Goal: Check status: Check status

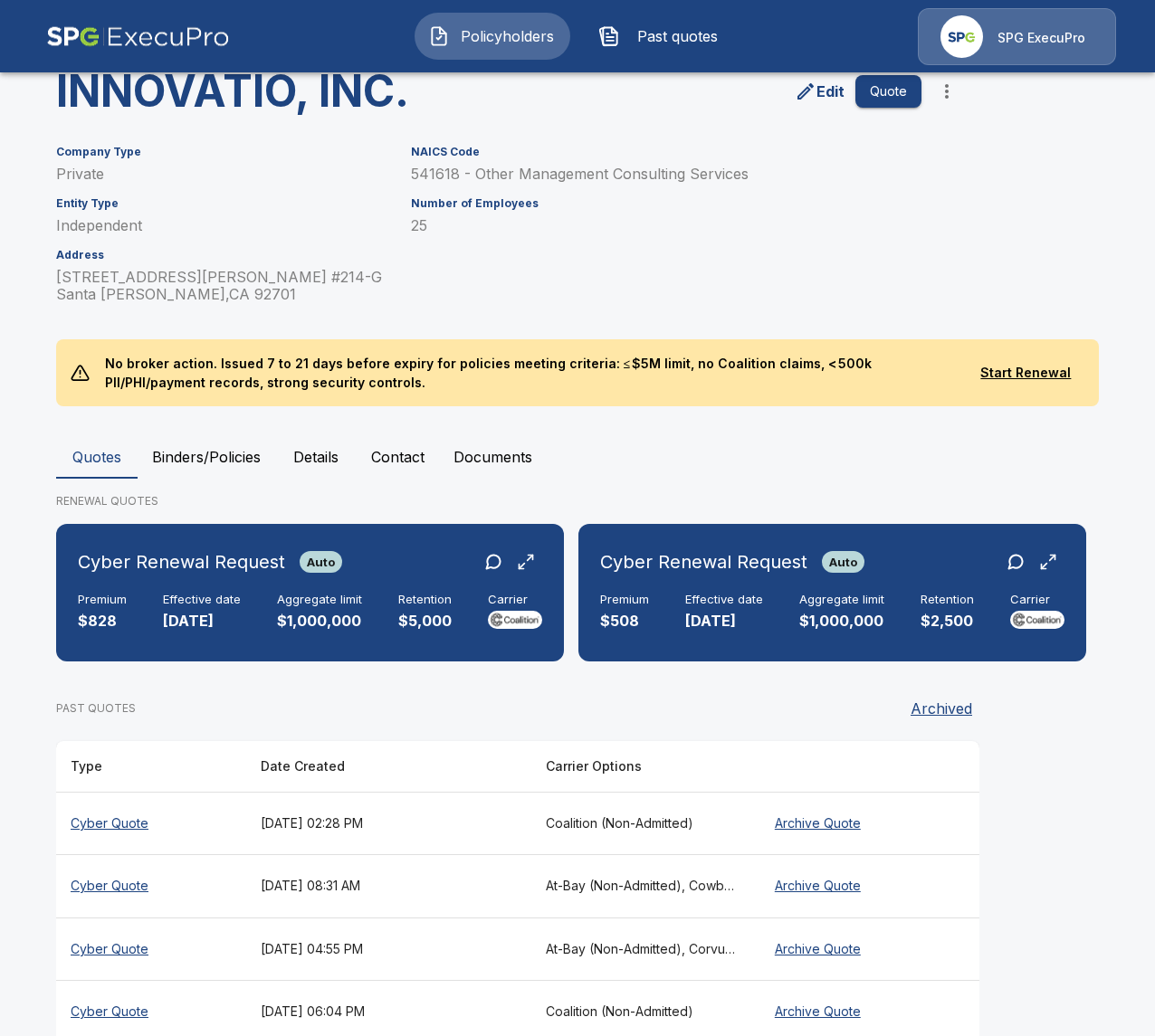
click at [503, 409] on div "Policyholders / INNOVATIO, INC. INNOVATIO, INC. Edit Quote Company Type Private…" at bounding box center [578, 511] width 1086 height 1133
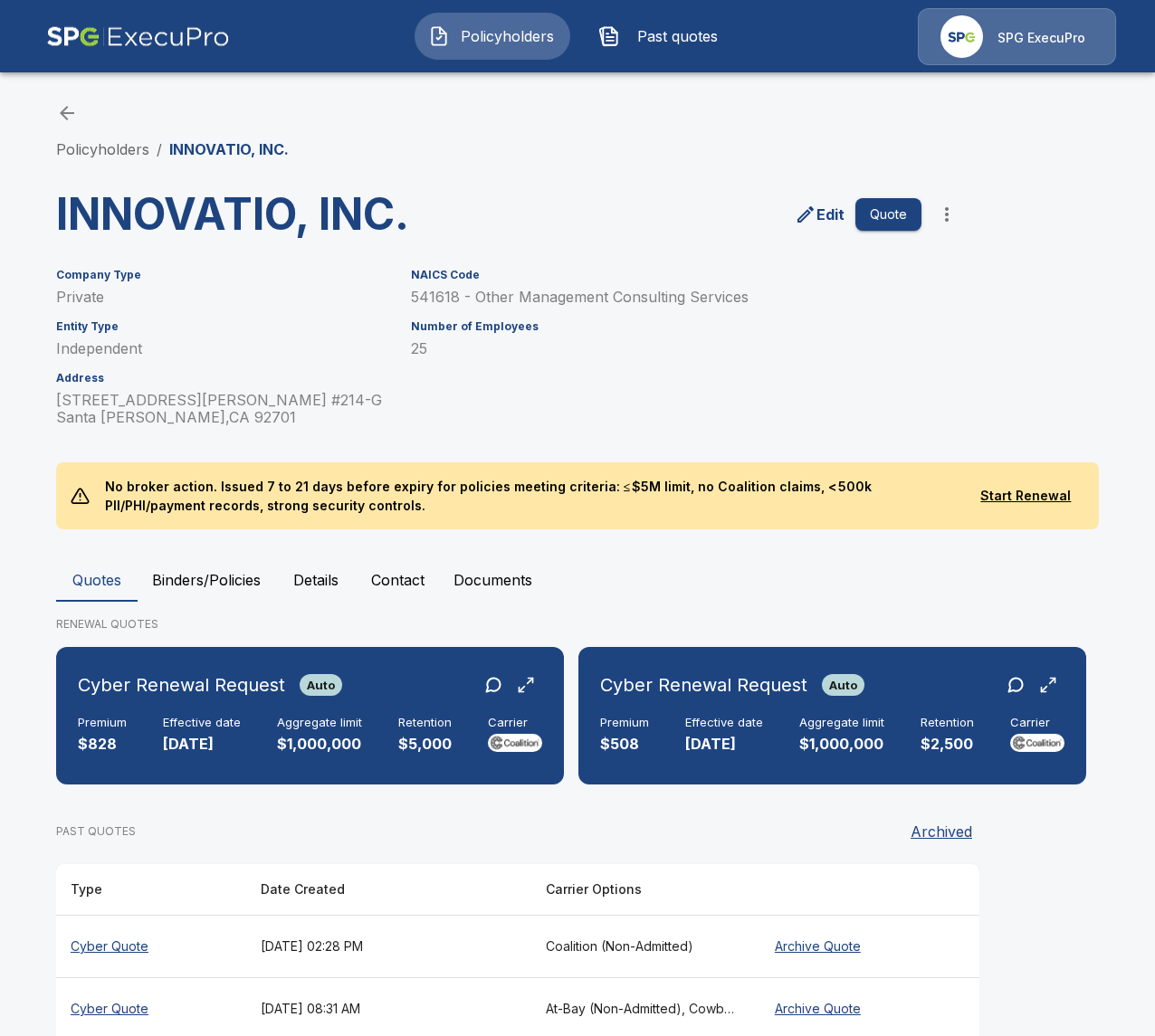
click at [102, 161] on div "Policyholders / INNOVATIO, INC. INNOVATIO, INC. Edit Quote Company Type Private…" at bounding box center [578, 634] width 1086 height 1133
click at [114, 148] on link "Policyholders" at bounding box center [103, 149] width 93 height 18
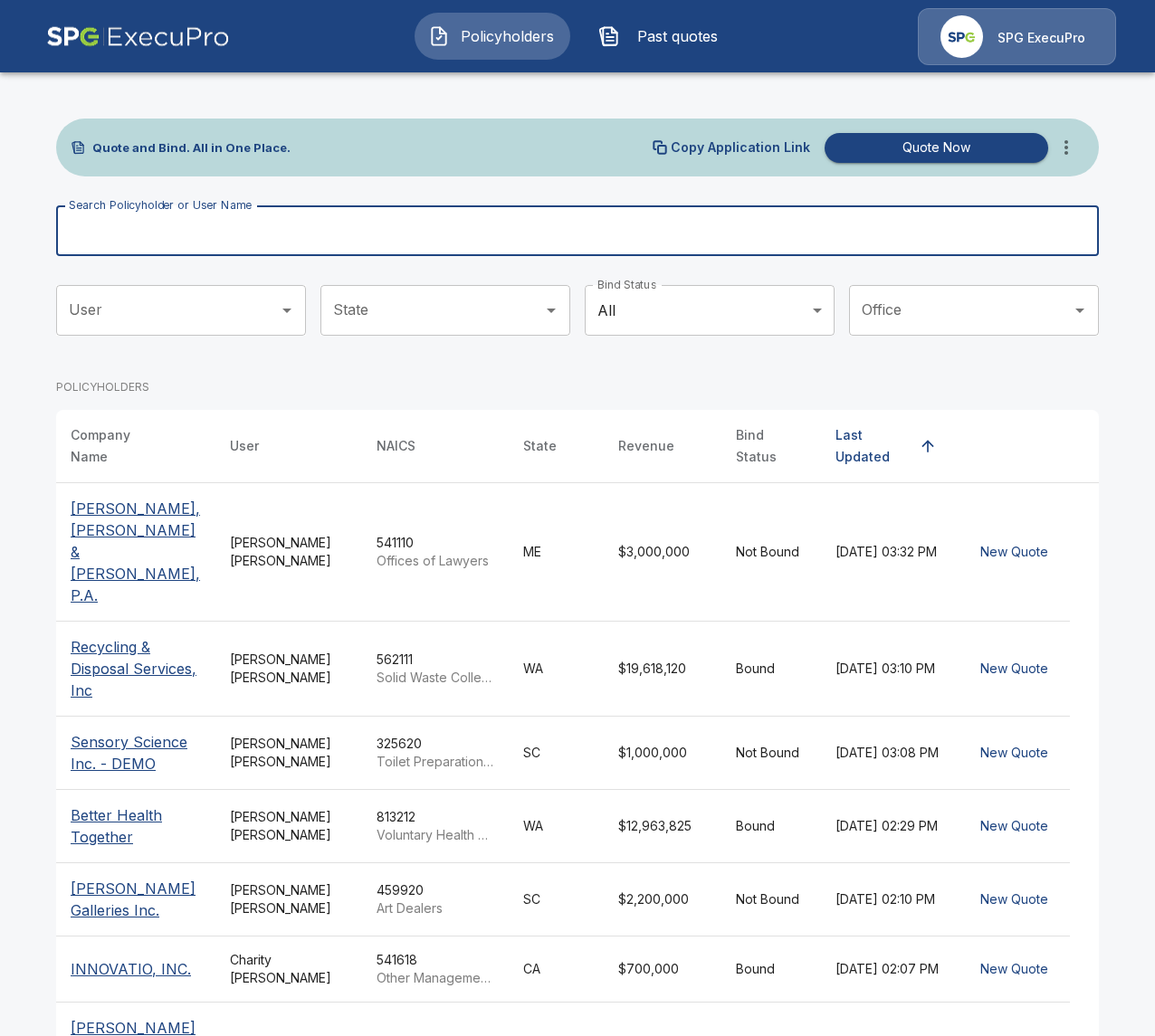
click at [701, 237] on input "Search Policyholder or User Name" at bounding box center [568, 231] width 1023 height 51
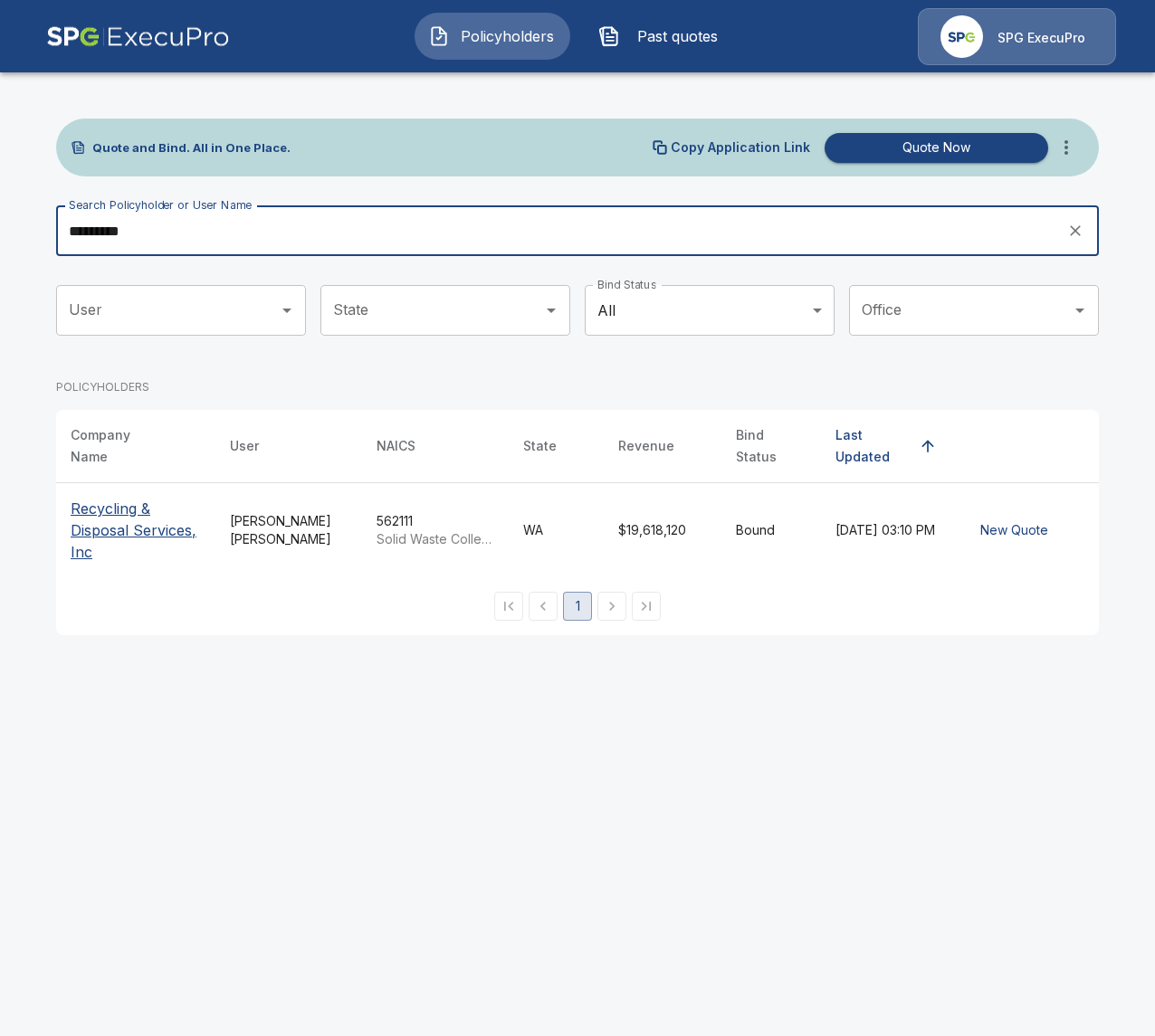
type input "*********"
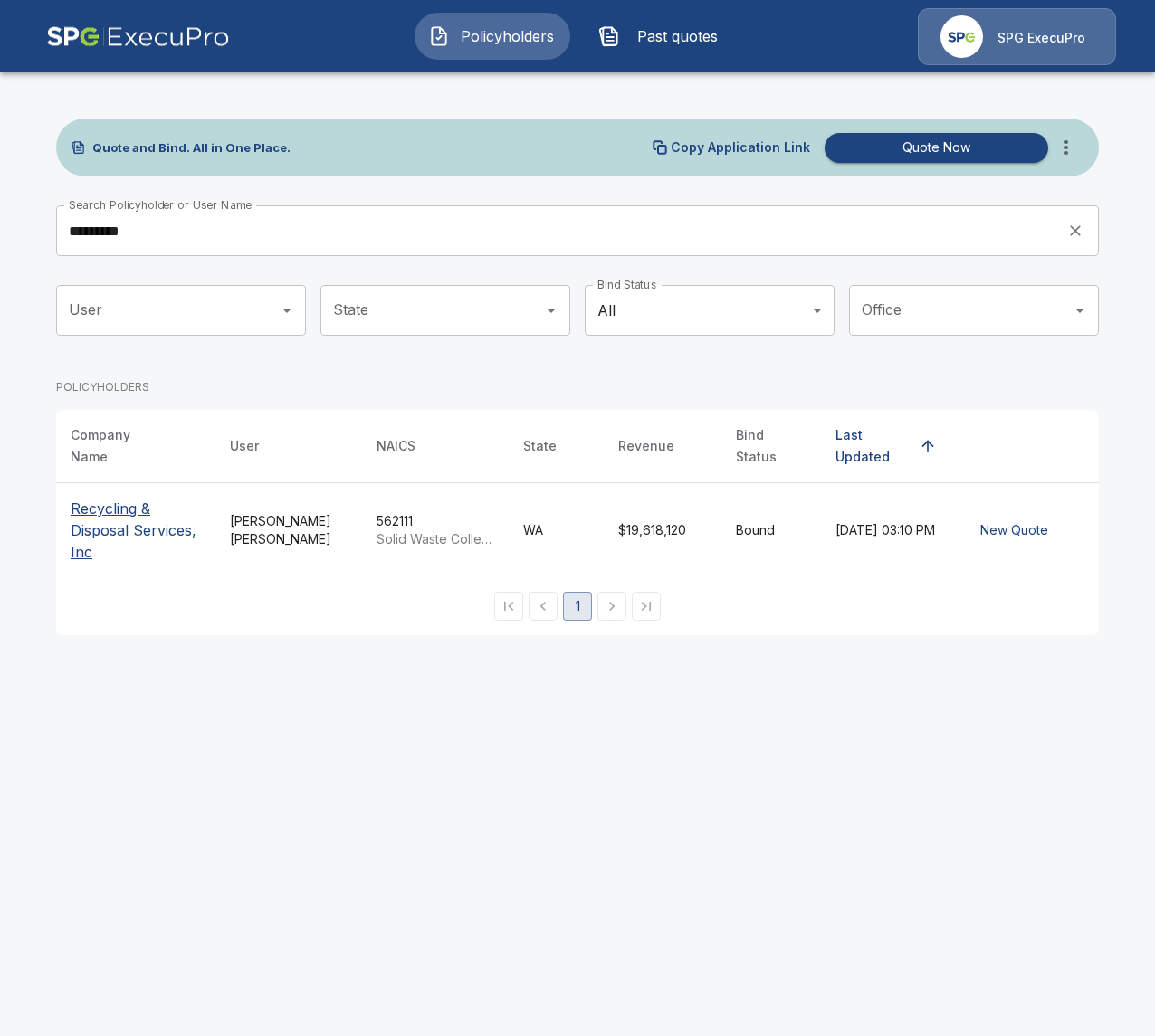
click at [159, 503] on p "Recycling & Disposal Services, Inc" at bounding box center [136, 530] width 131 height 65
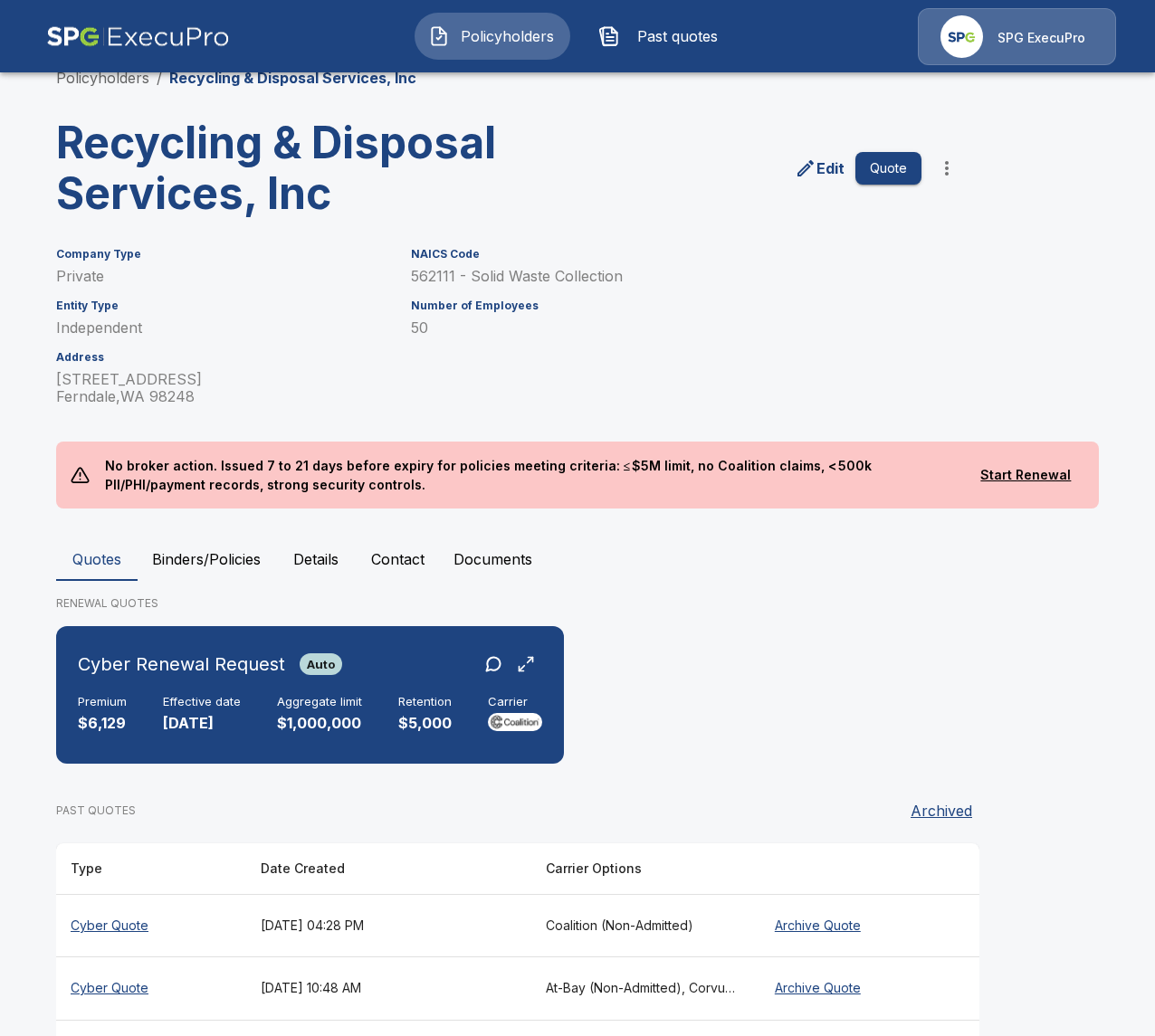
scroll to position [75, 0]
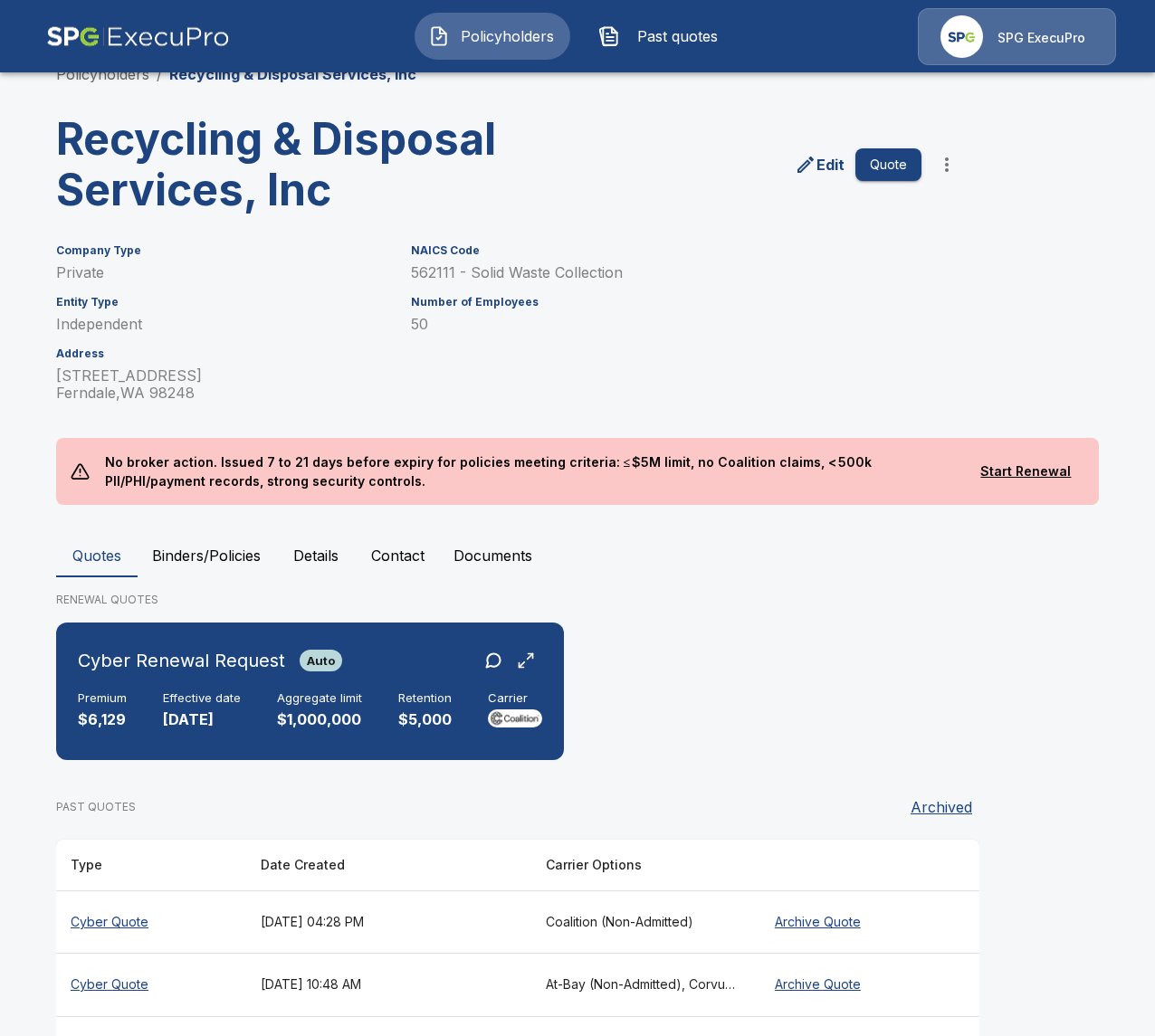
click at [227, 558] on button "Binders/Policies" at bounding box center [206, 556] width 137 height 43
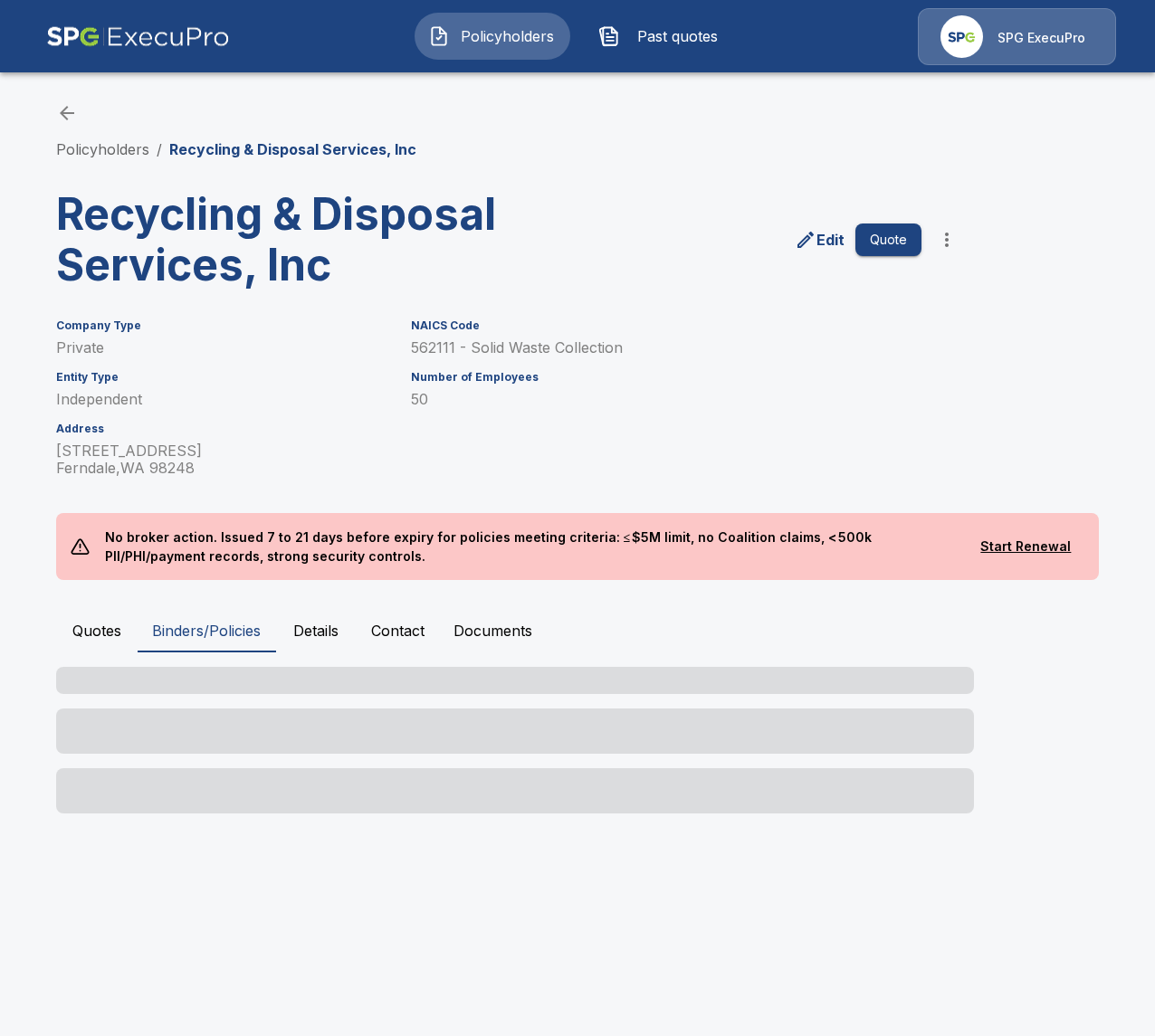
scroll to position [0, 0]
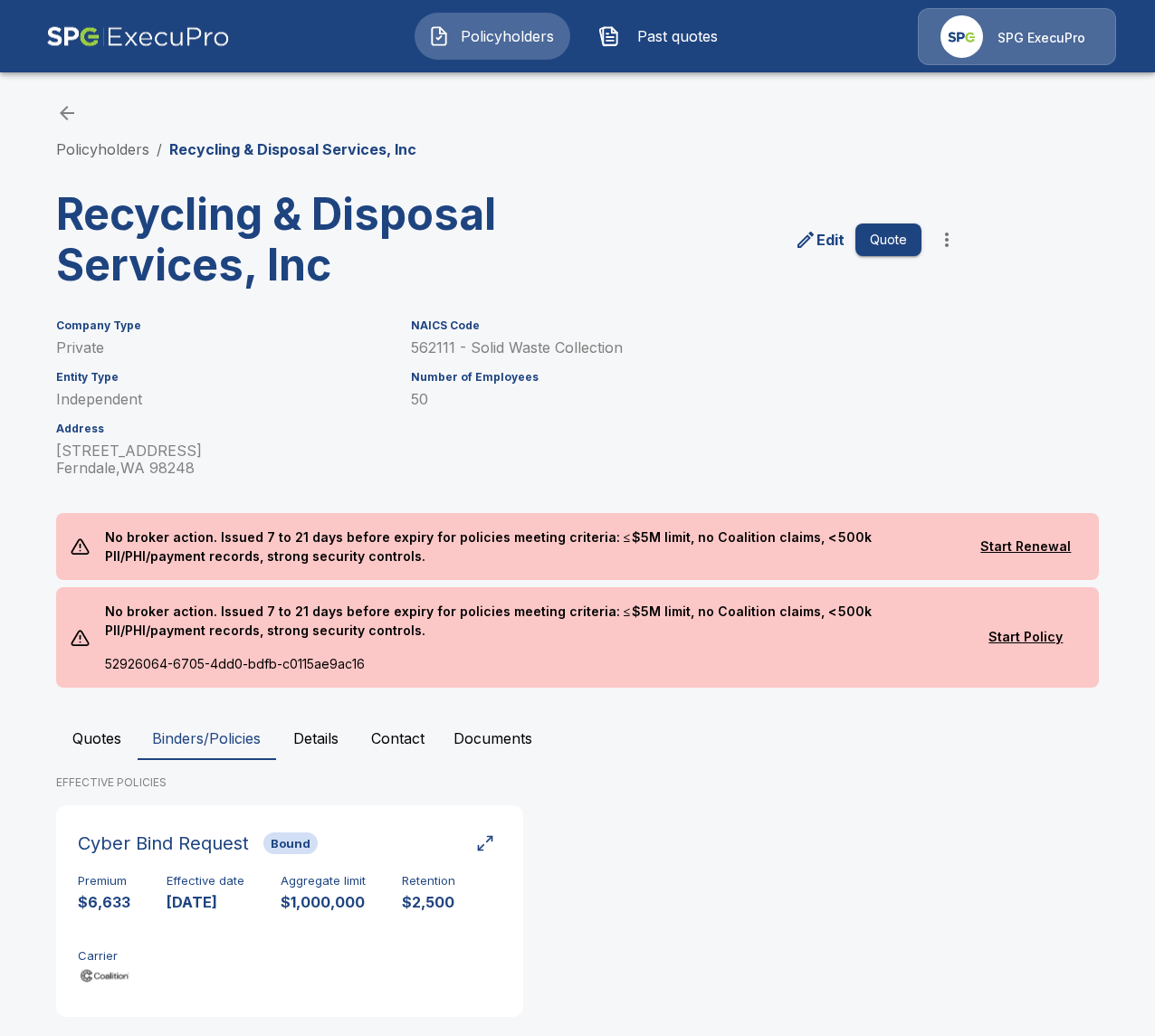
click at [89, 732] on button "Quotes" at bounding box center [97, 739] width 82 height 43
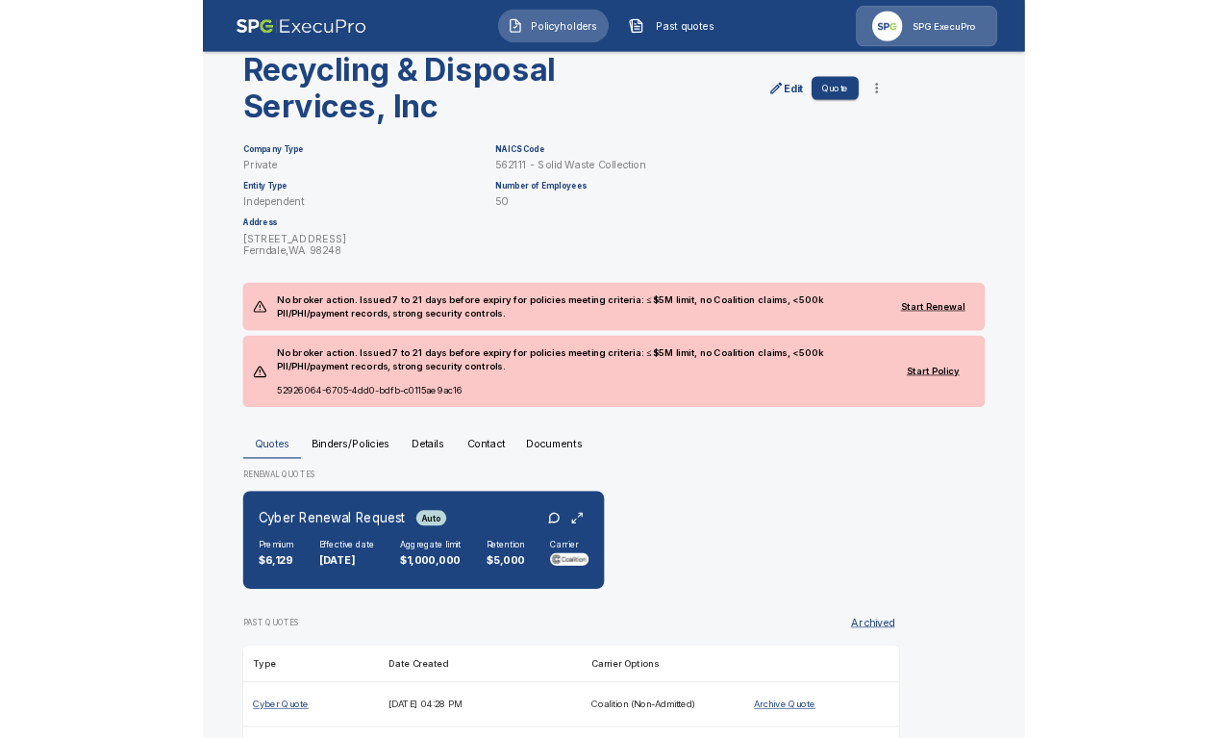
scroll to position [342, 0]
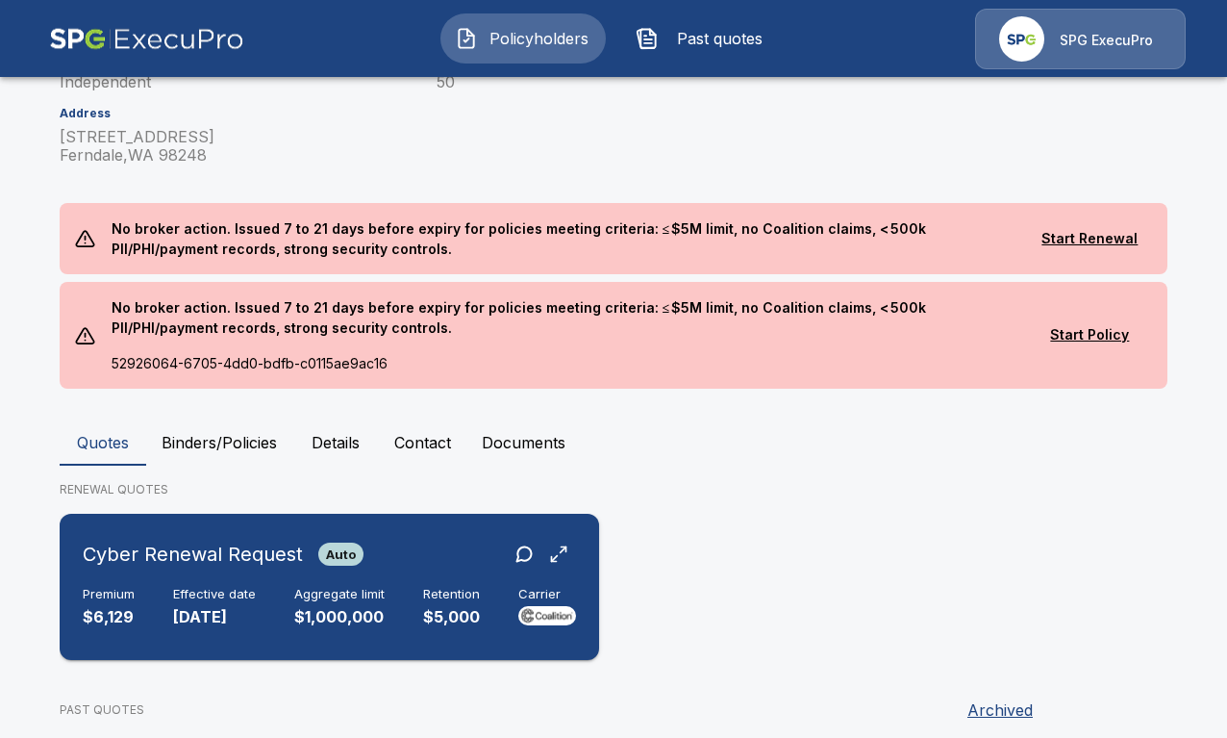
click at [479, 558] on div "Cyber Renewal Request Auto" at bounding box center [329, 554] width 493 height 35
click at [449, 561] on div "Cyber Renewal Request Auto" at bounding box center [329, 554] width 493 height 35
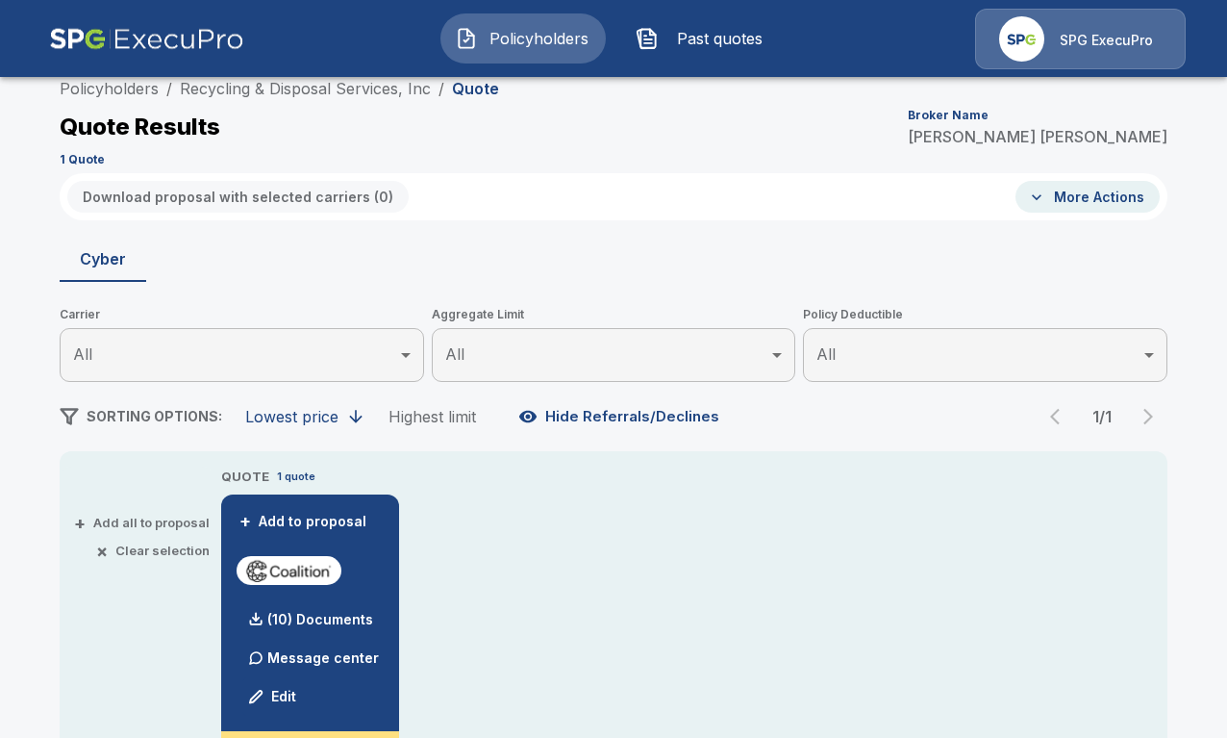
scroll to position [342, 0]
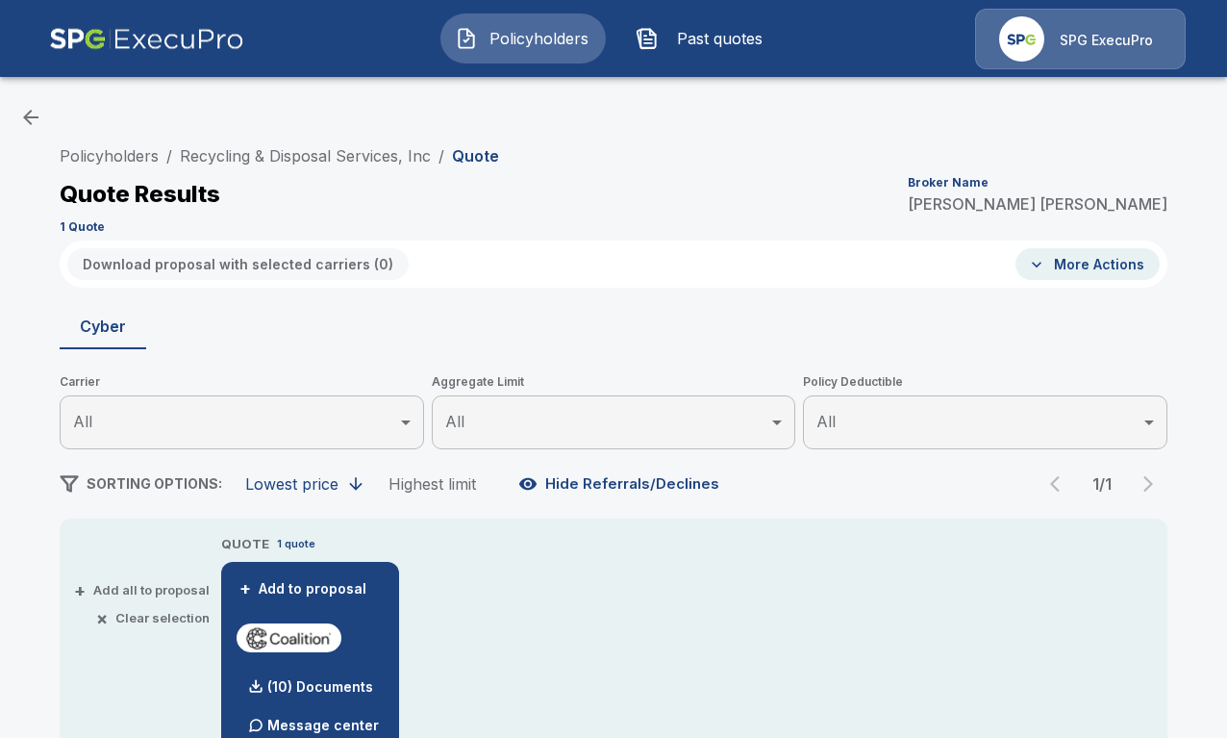
scroll to position [0, 0]
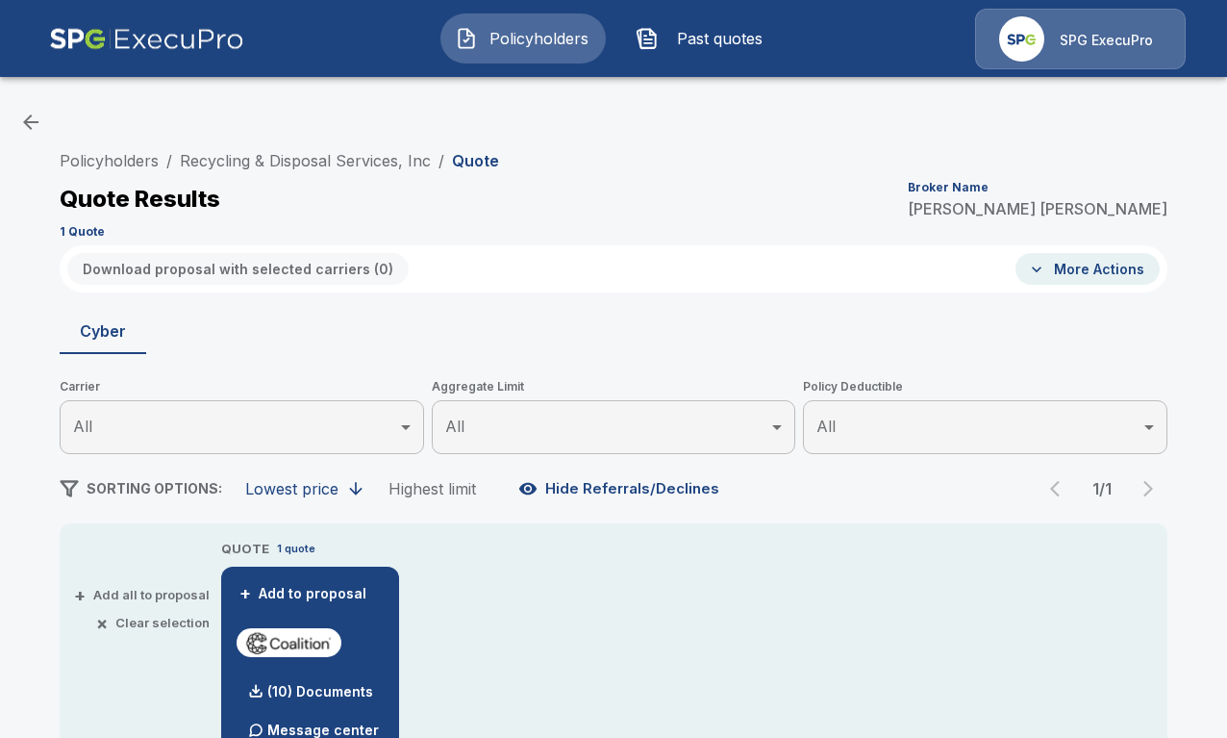
click at [354, 170] on li "Recycling & Disposal Services, Inc" at bounding box center [305, 160] width 251 height 23
click at [338, 164] on link "Recycling & Disposal Services, Inc" at bounding box center [305, 160] width 251 height 19
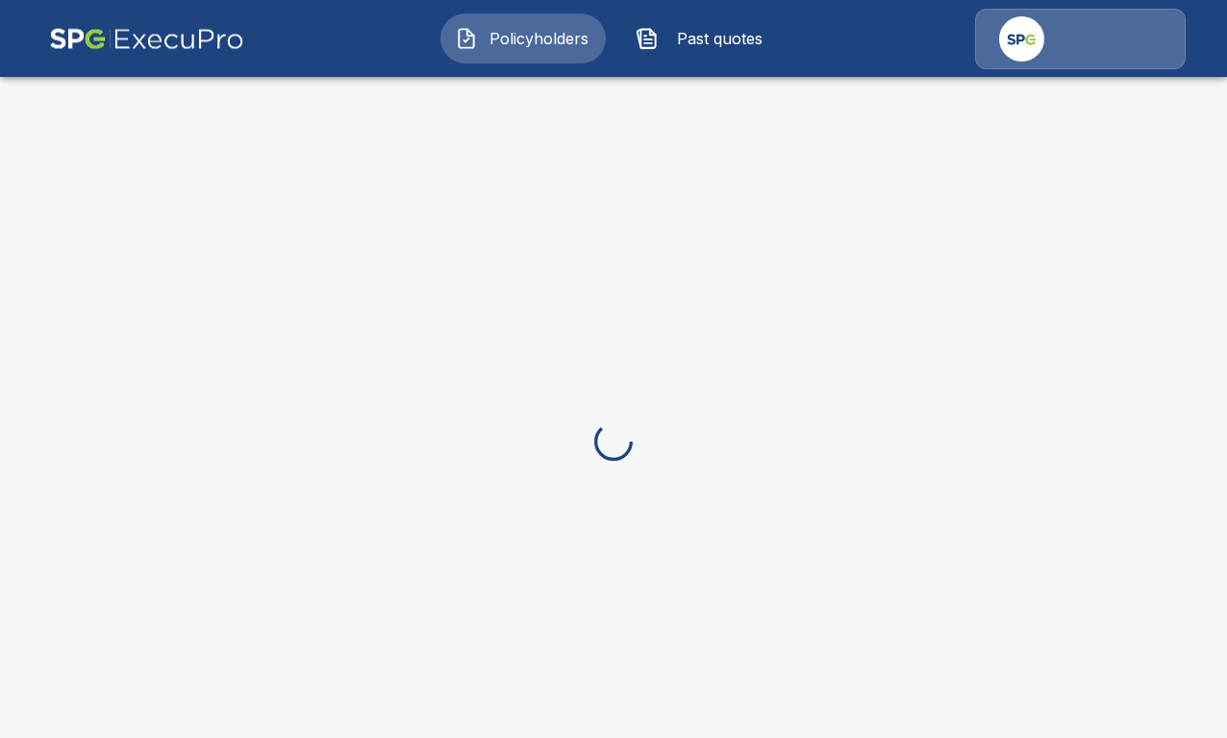
scroll to position [72, 0]
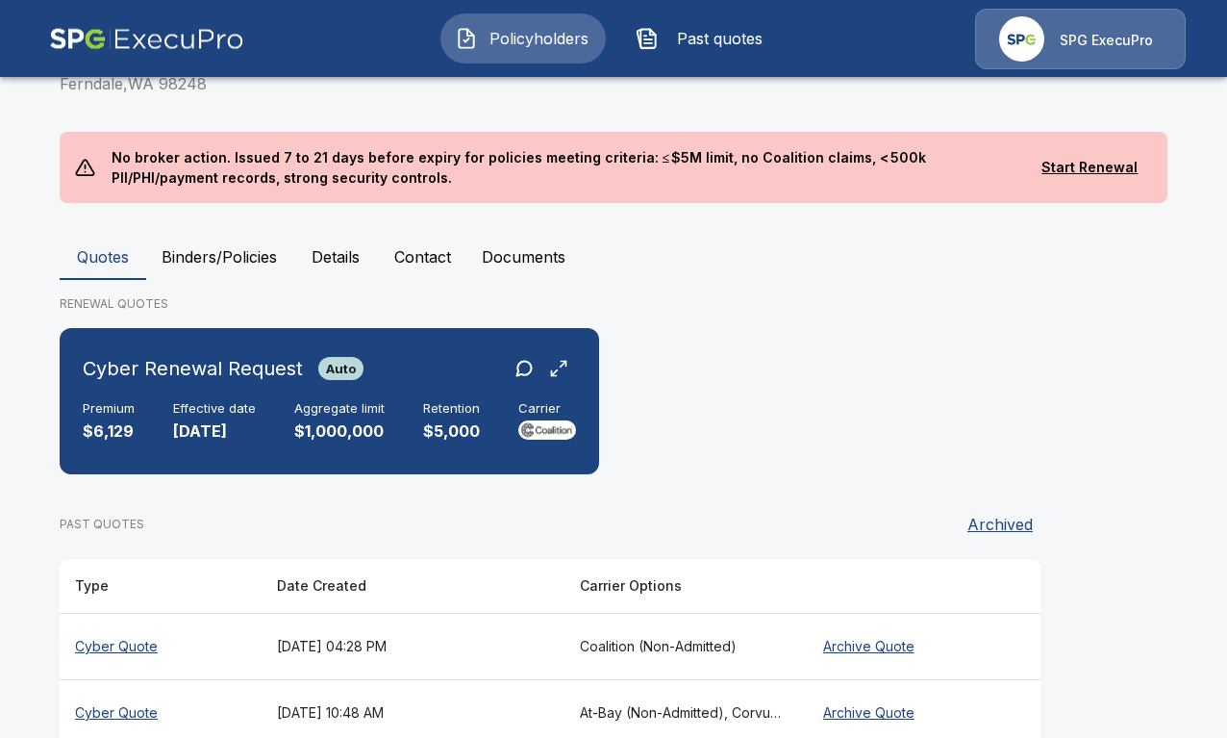
scroll to position [592, 0]
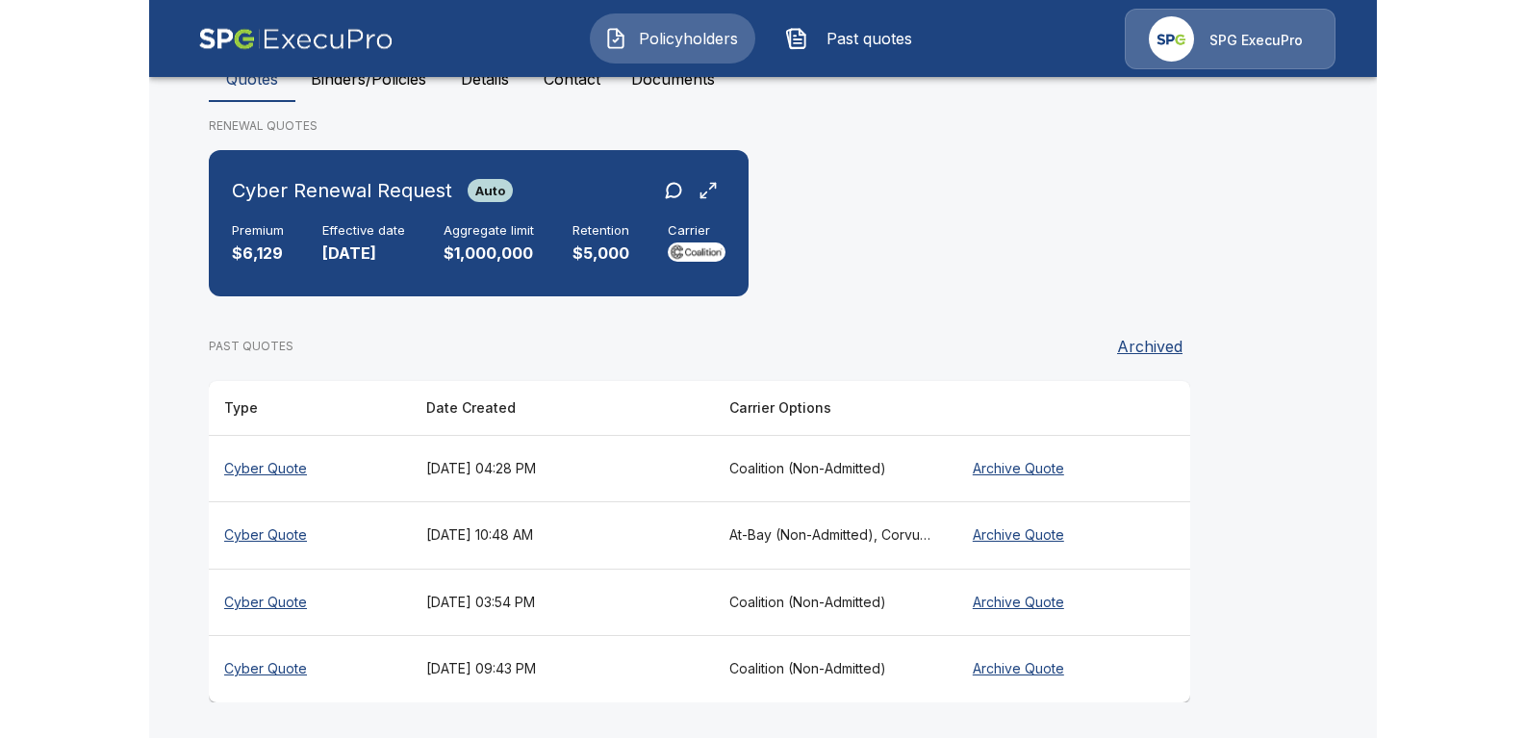
scroll to position [553, 0]
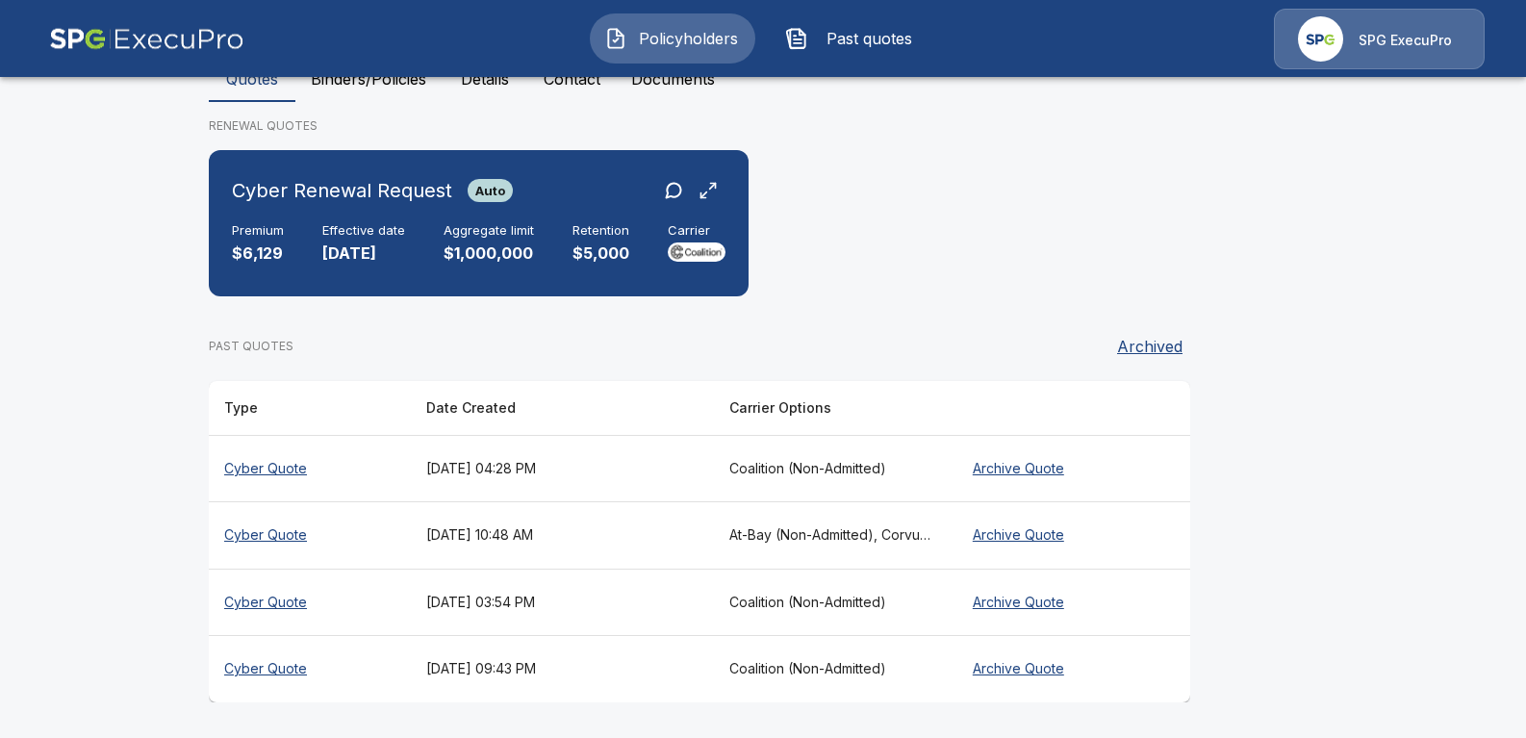
click at [92, 482] on main "Policyholders / Recycling & Disposal Services, Inc Recycling & Disposal Service…" at bounding box center [763, 93] width 1526 height 1292
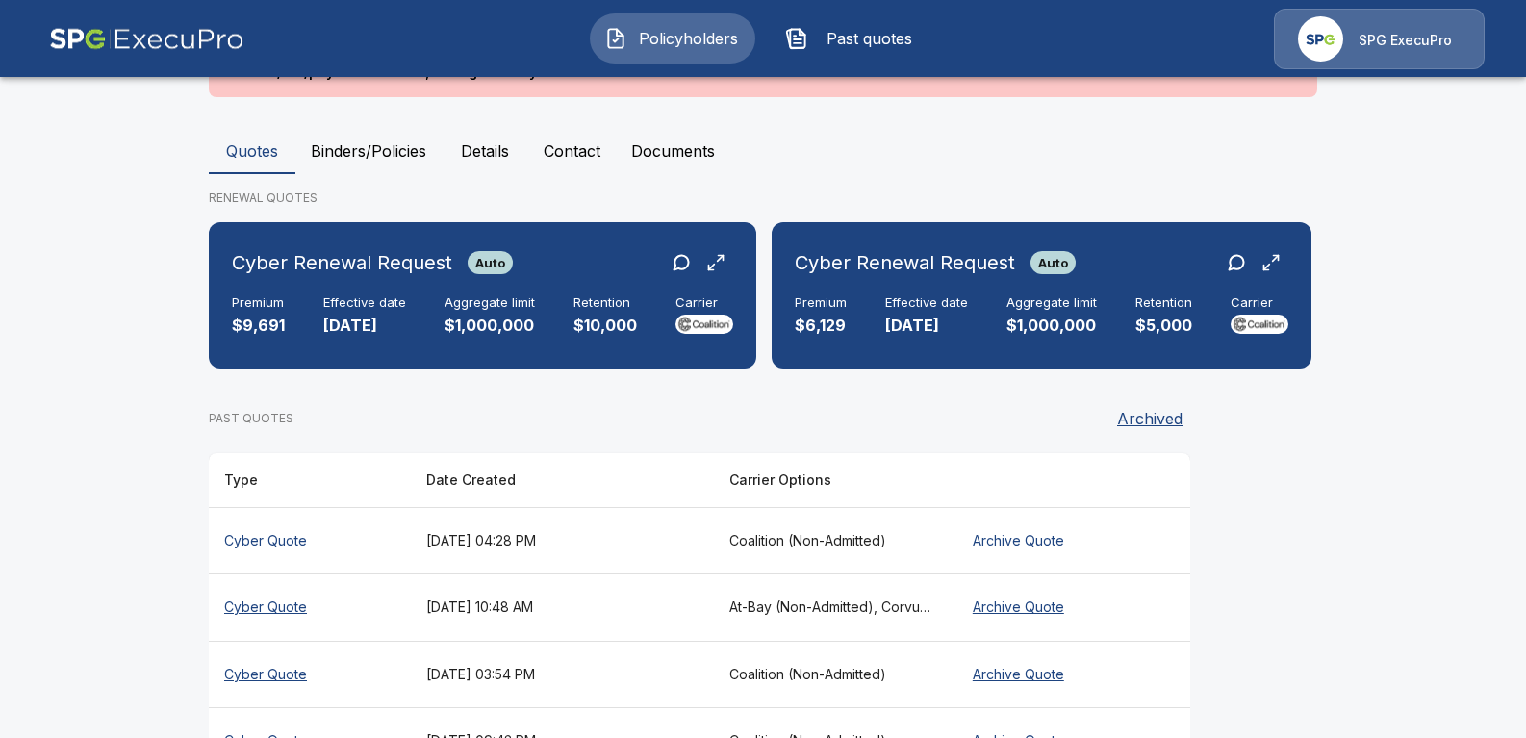
scroll to position [478, 0]
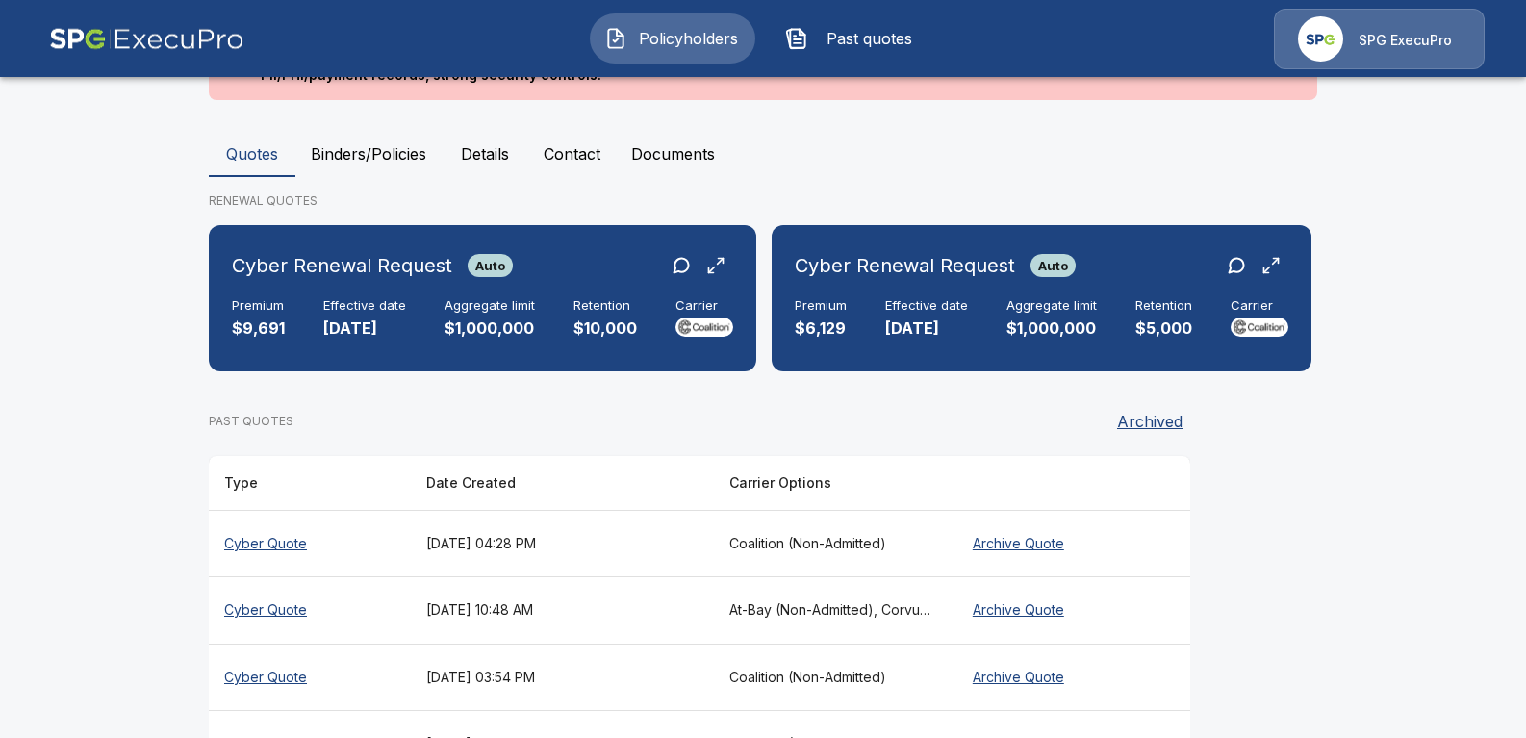
click at [134, 504] on main "Policyholders / Recycling & Disposal Services, Inc Recycling & Disposal Service…" at bounding box center [763, 168] width 1526 height 1292
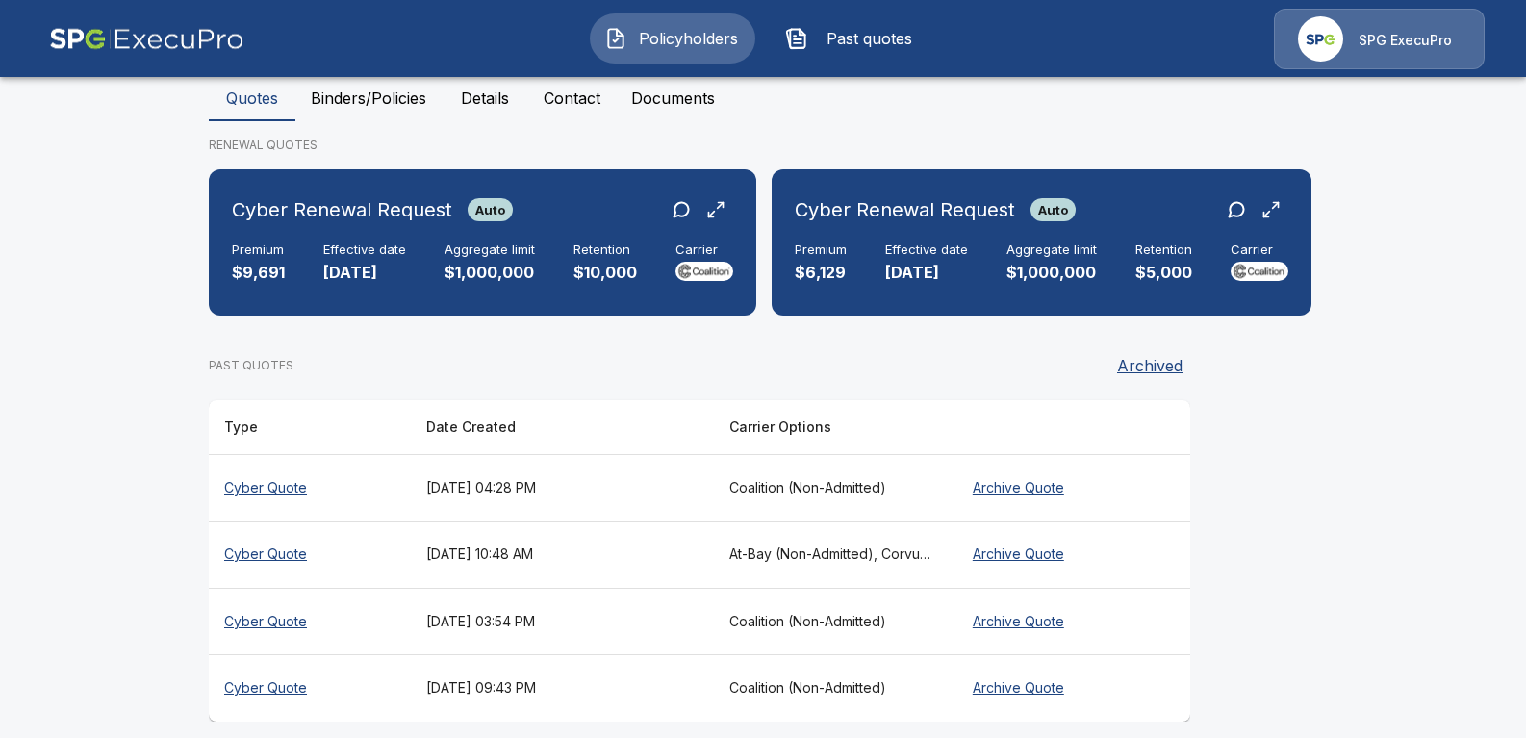
scroll to position [553, 0]
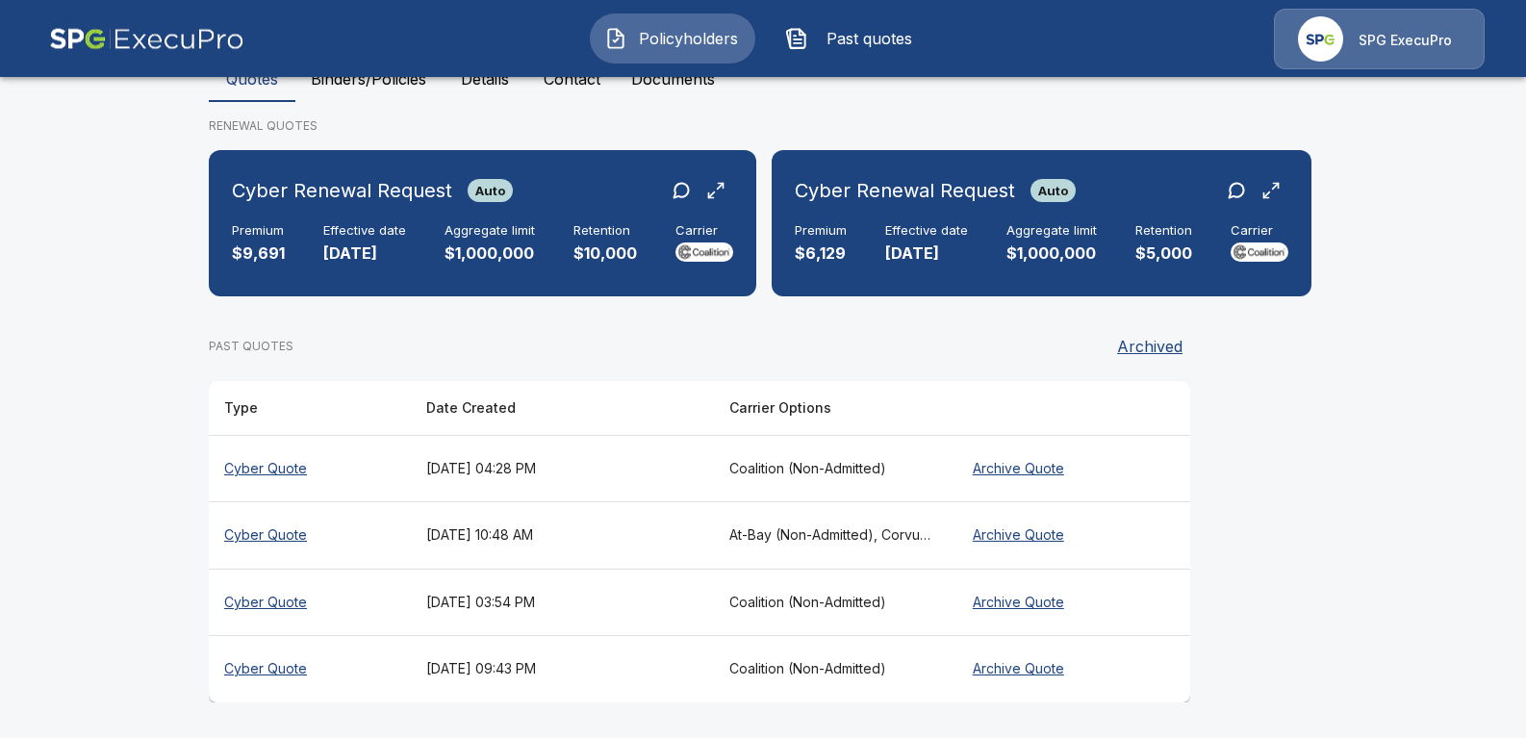
click at [585, 617] on th "[DATE] 03:54 PM" at bounding box center [562, 601] width 303 height 67
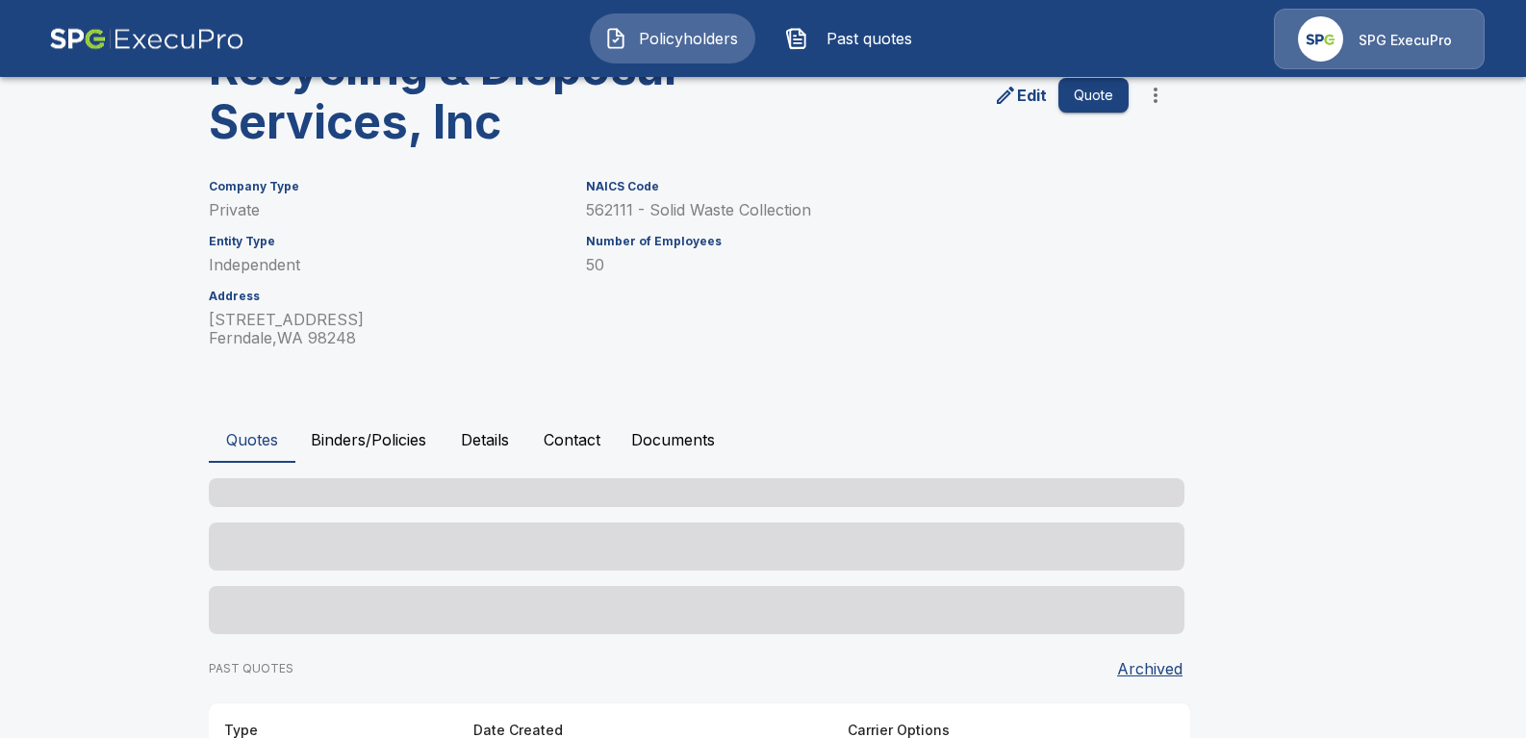
scroll to position [178, 0]
